Goal: Task Accomplishment & Management: Manage account settings

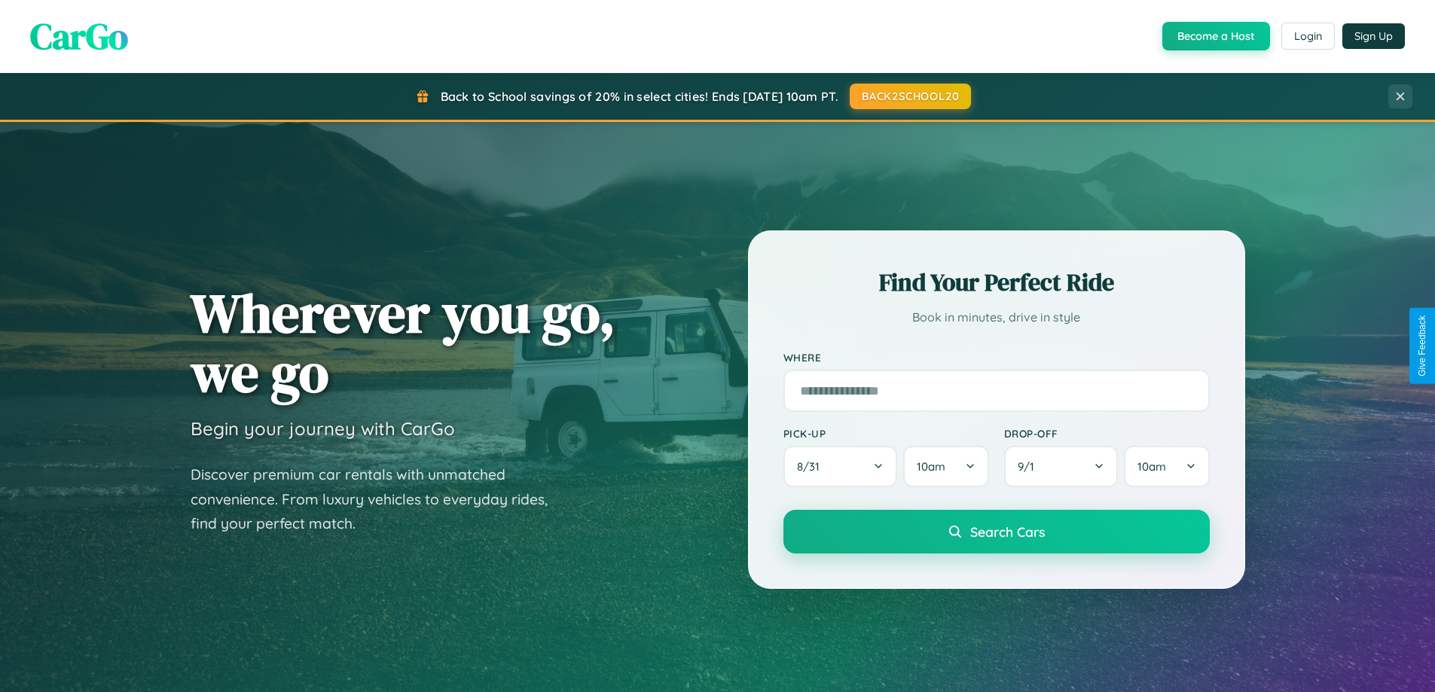
scroll to position [1036, 0]
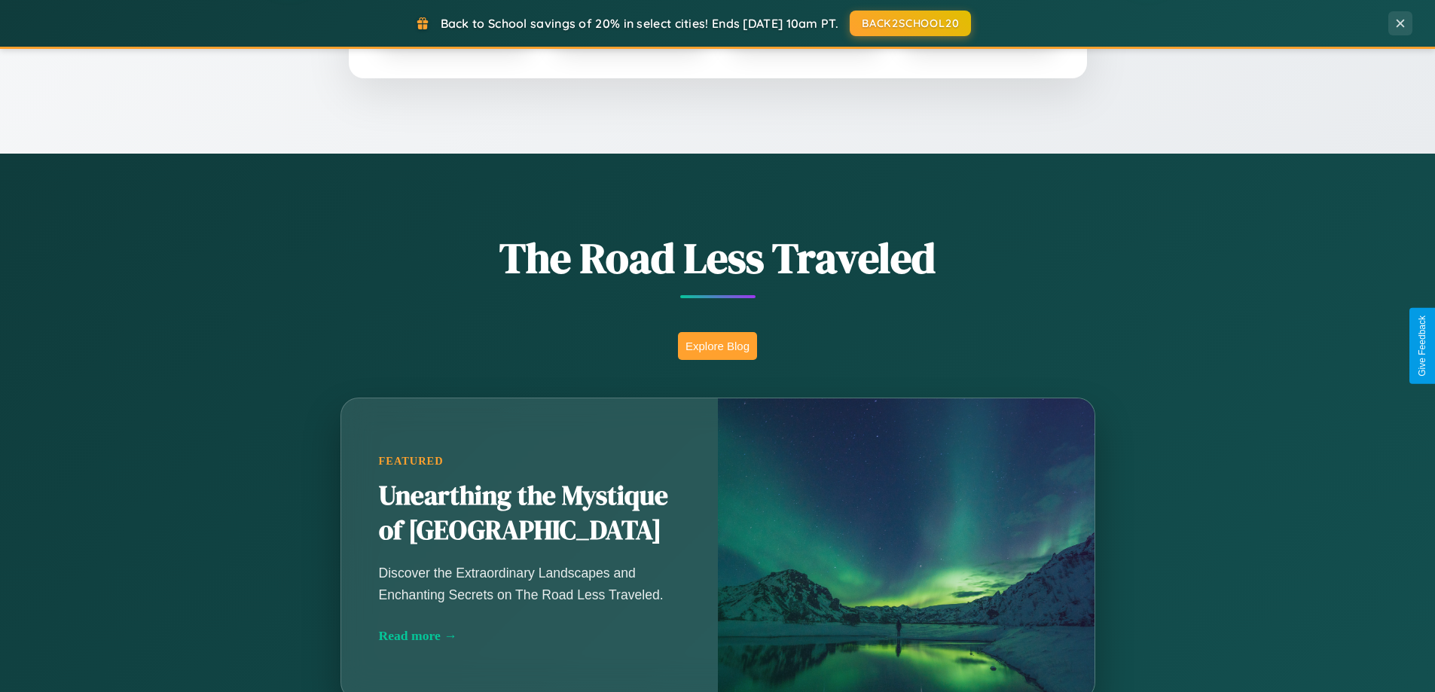
click at [717, 346] on button "Explore Blog" at bounding box center [717, 346] width 79 height 28
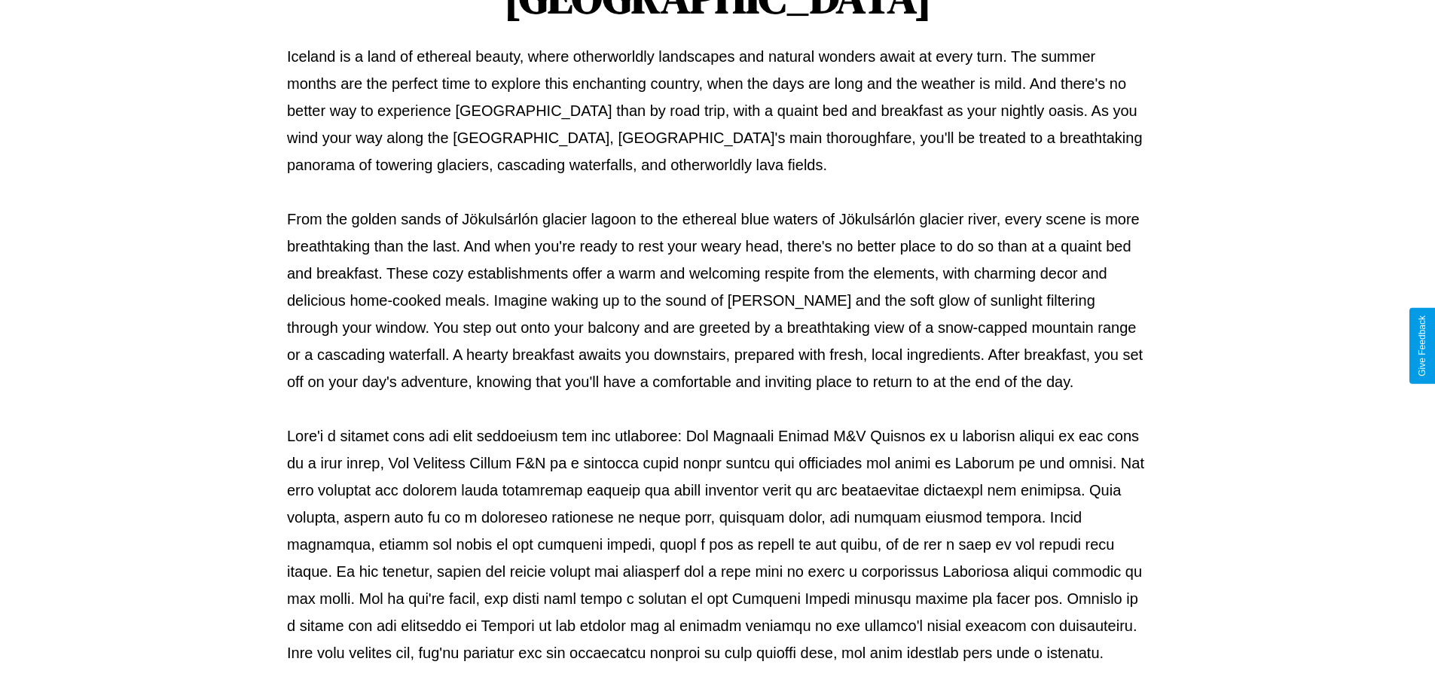
scroll to position [487, 0]
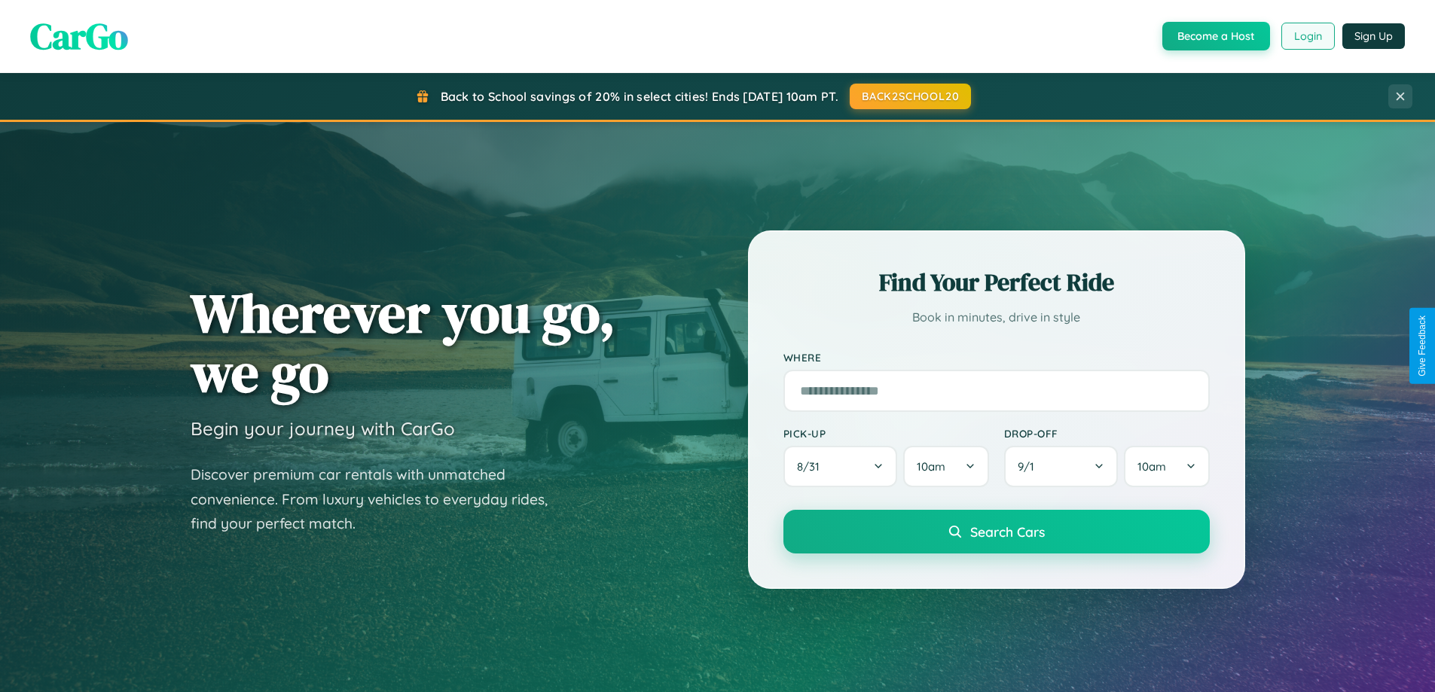
click at [1307, 36] on button "Login" at bounding box center [1307, 36] width 53 height 27
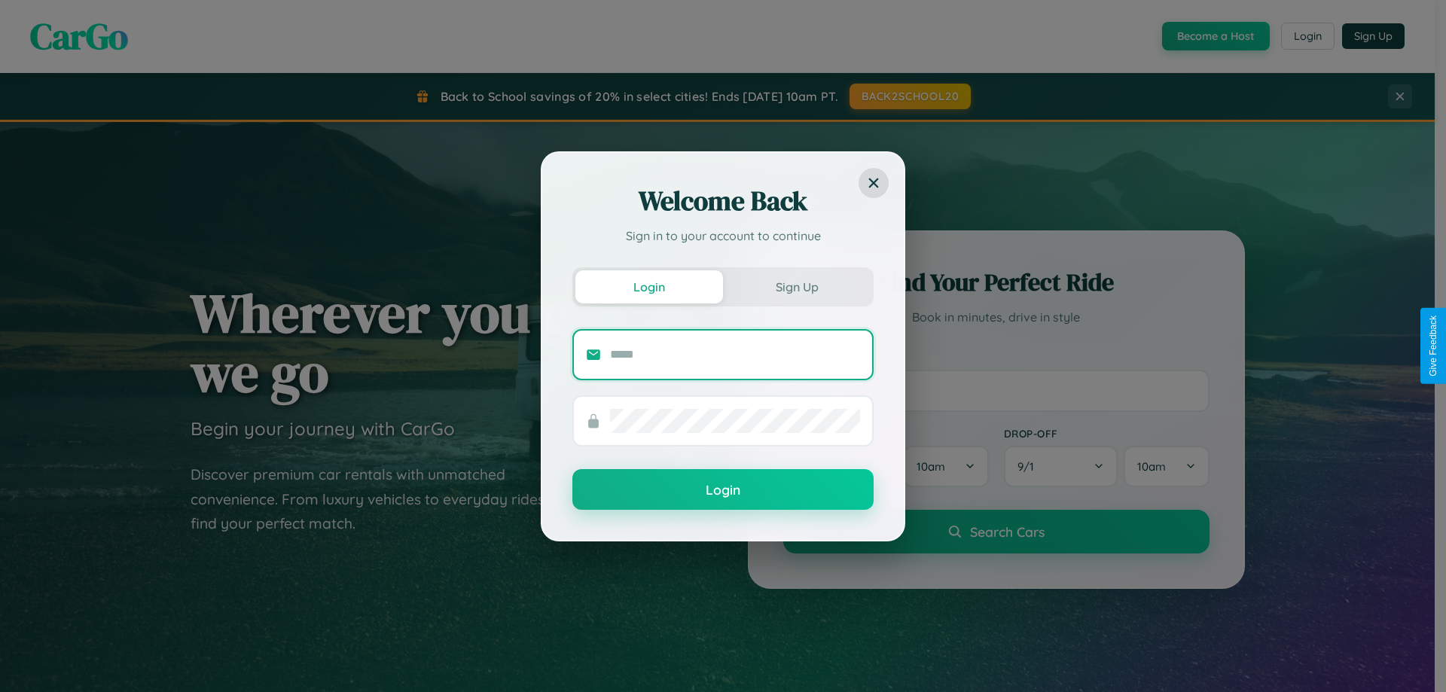
click at [735, 354] on input "text" at bounding box center [735, 355] width 250 height 24
type input "**********"
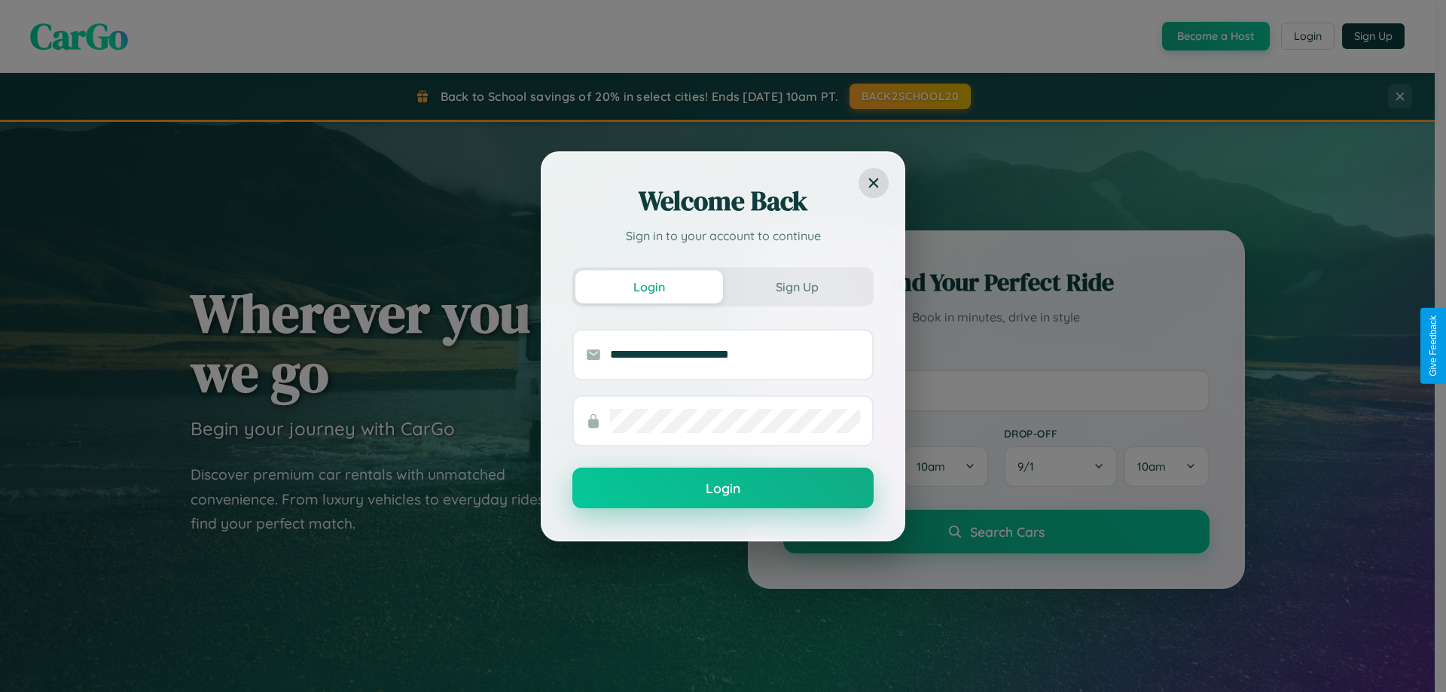
click at [723, 488] on button "Login" at bounding box center [722, 488] width 301 height 41
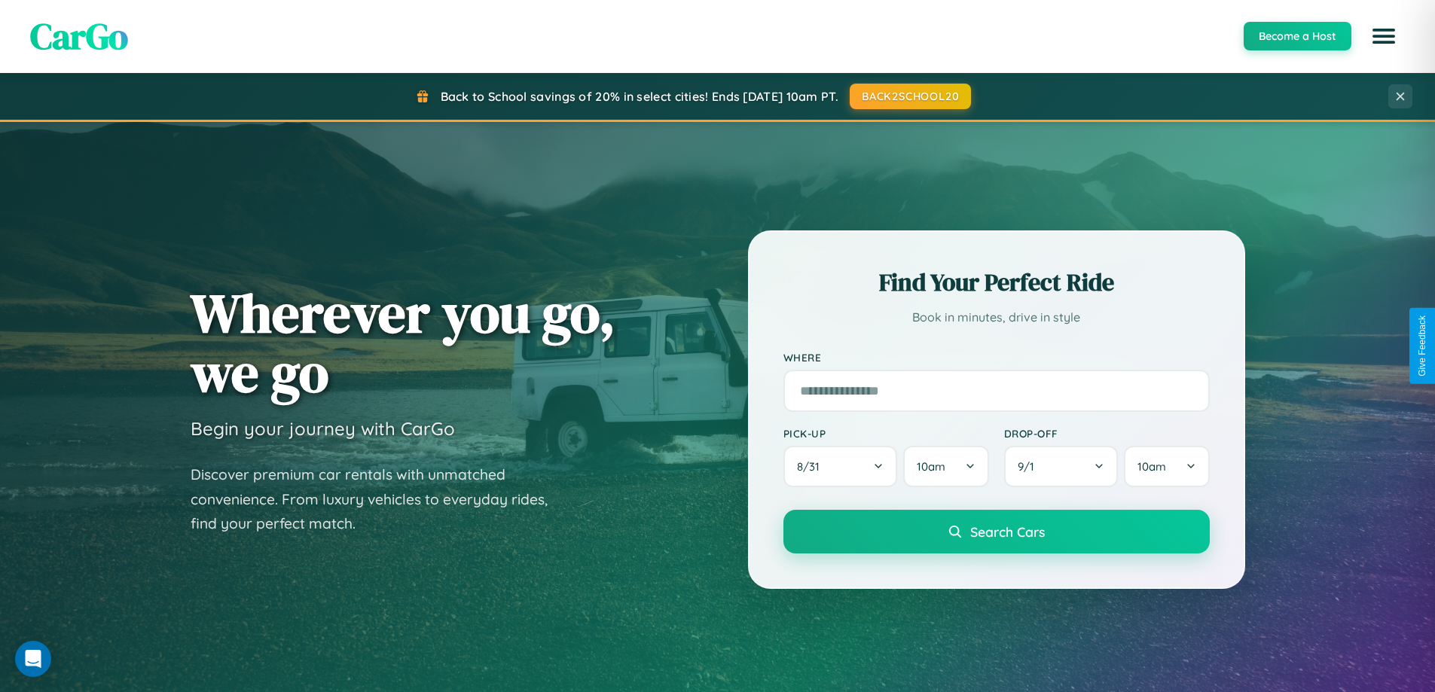
scroll to position [44, 0]
